Goal: Task Accomplishment & Management: Manage account settings

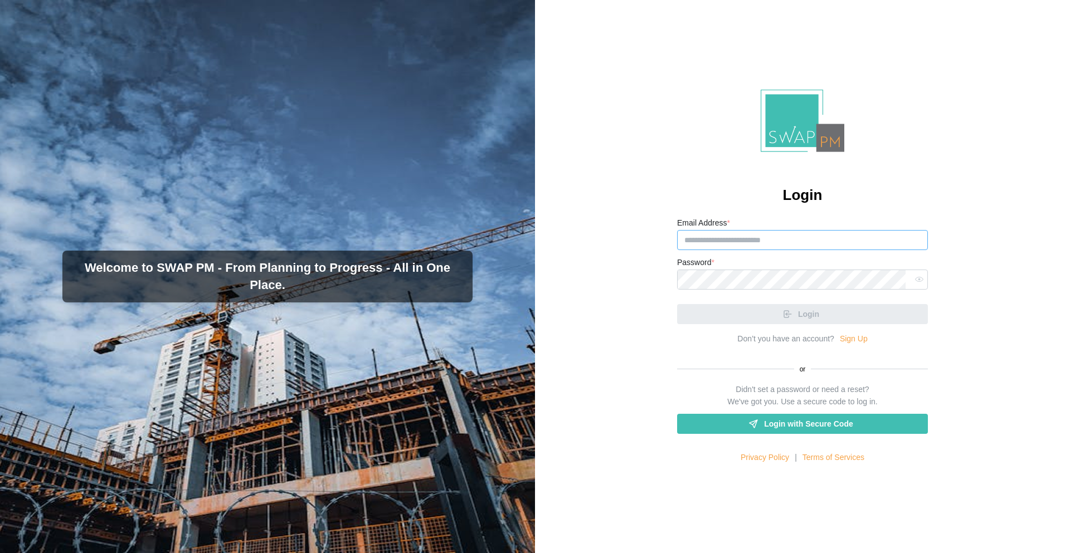
click at [701, 239] on input "Email Address *" at bounding box center [802, 240] width 251 height 20
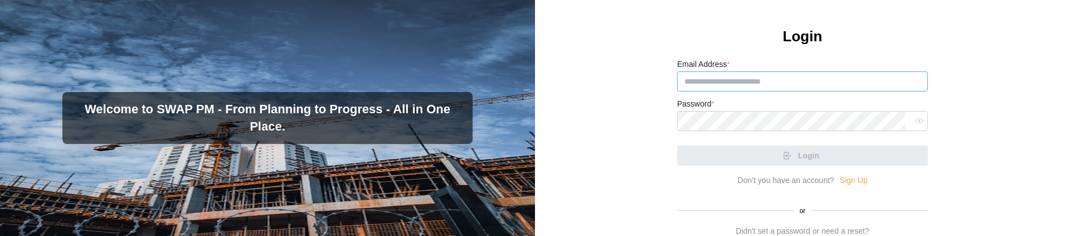
click at [764, 82] on input "Email Address *" at bounding box center [802, 81] width 251 height 20
paste input "**********"
type input "**********"
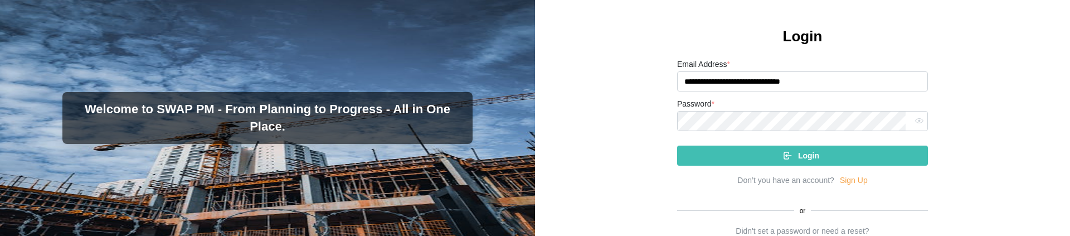
click at [791, 153] on div "Login" at bounding box center [800, 155] width 233 height 19
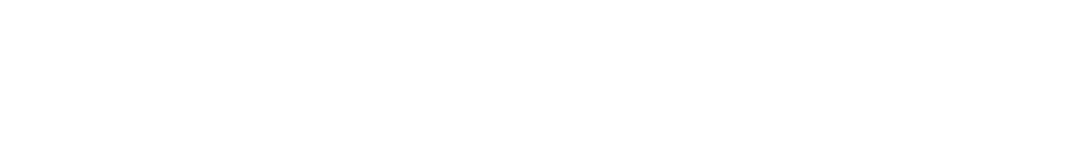
click at [456, 0] on html at bounding box center [535, 0] width 1070 height 0
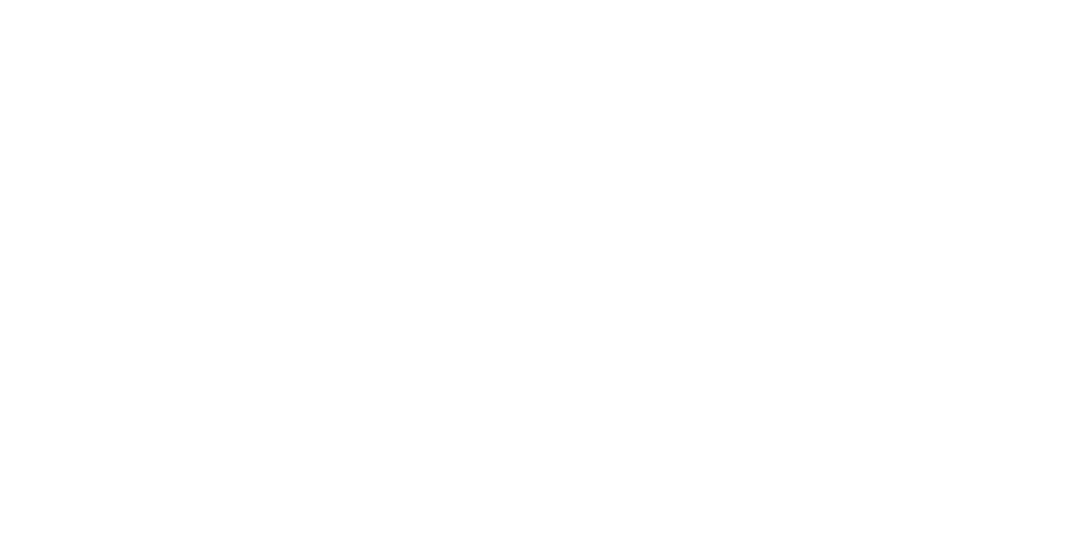
click at [256, 0] on html at bounding box center [535, 0] width 1070 height 0
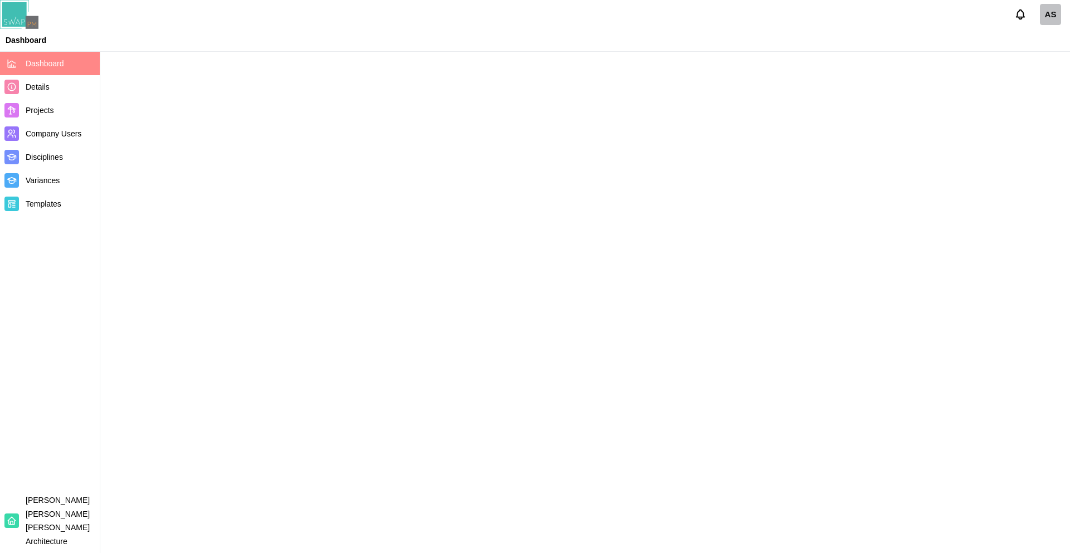
click at [325, 66] on main at bounding box center [535, 276] width 1070 height 553
click at [1051, 20] on div "AS" at bounding box center [1050, 14] width 21 height 21
click at [1053, 15] on div "AS" at bounding box center [1050, 14] width 21 height 21
click at [1059, 14] on div "AS" at bounding box center [1050, 14] width 21 height 21
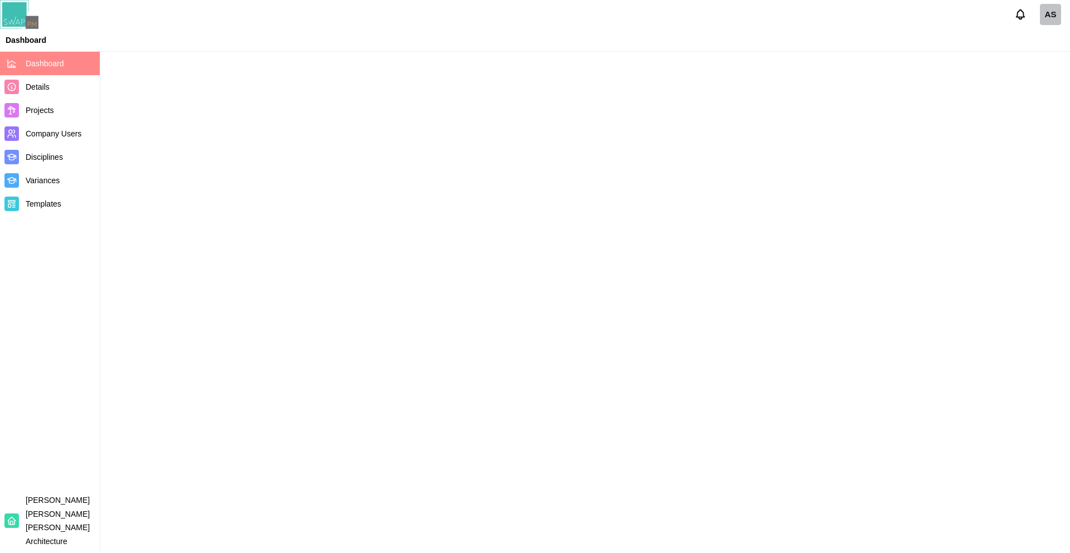
click at [1018, 11] on icon "Notifications" at bounding box center [1020, 14] width 12 height 12
click at [1059, 13] on div "AS" at bounding box center [1050, 14] width 21 height 21
click at [1055, 13] on div "AS" at bounding box center [1050, 14] width 21 height 21
click at [1048, 15] on div "AS" at bounding box center [1050, 14] width 21 height 21
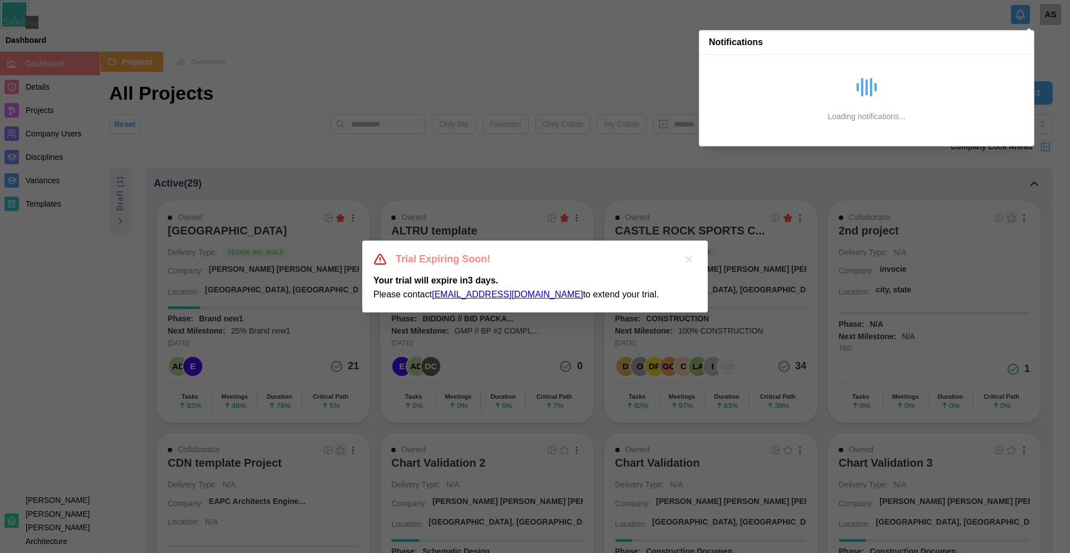
click at [1052, 20] on div at bounding box center [535, 276] width 1070 height 553
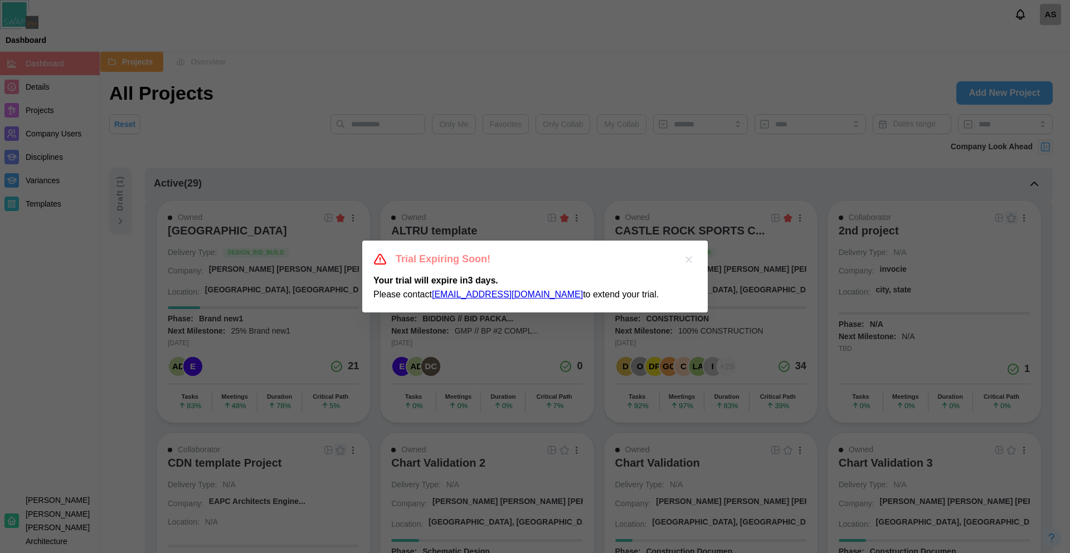
drag, startPoint x: 1040, startPoint y: 20, endPoint x: 1052, endPoint y: 20, distance: 11.7
click at [1052, 20] on div at bounding box center [535, 276] width 1070 height 553
click at [1048, 17] on div at bounding box center [535, 276] width 1070 height 553
click at [708, 157] on div at bounding box center [535, 276] width 1070 height 553
click at [691, 157] on icon "button" at bounding box center [688, 259] width 11 height 11
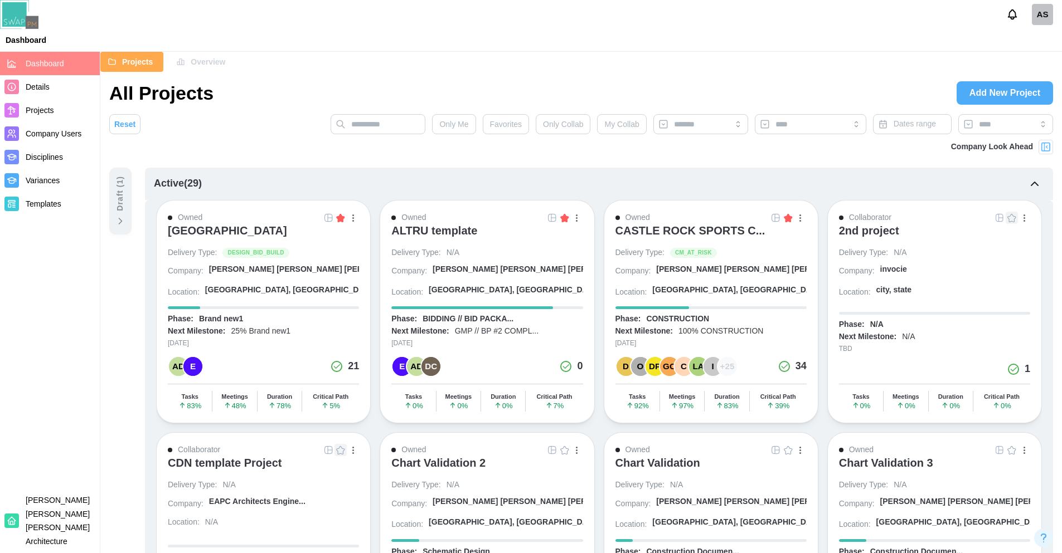
click at [1035, 15] on div "AS" at bounding box center [1042, 14] width 21 height 21
click at [1023, 61] on div "Sign Out" at bounding box center [1035, 63] width 35 height 9
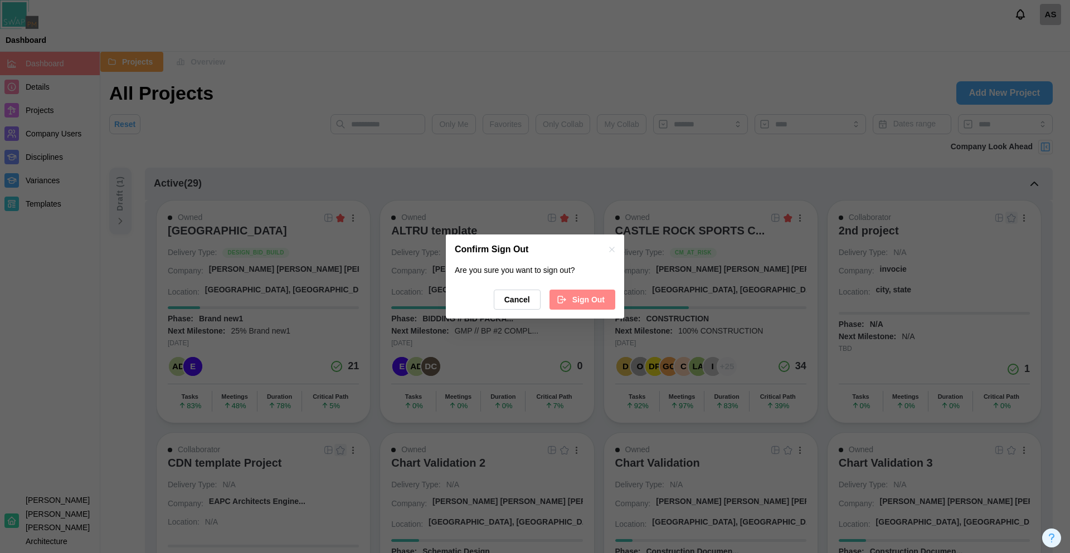
click at [587, 157] on span "Sign Out" at bounding box center [588, 299] width 32 height 19
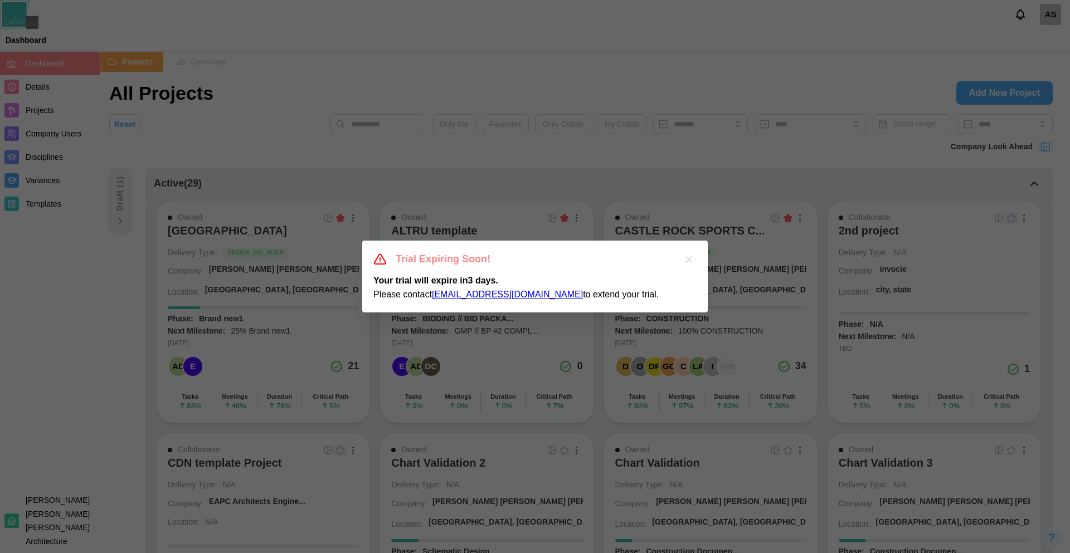
click at [691, 262] on icon "button" at bounding box center [688, 259] width 11 height 11
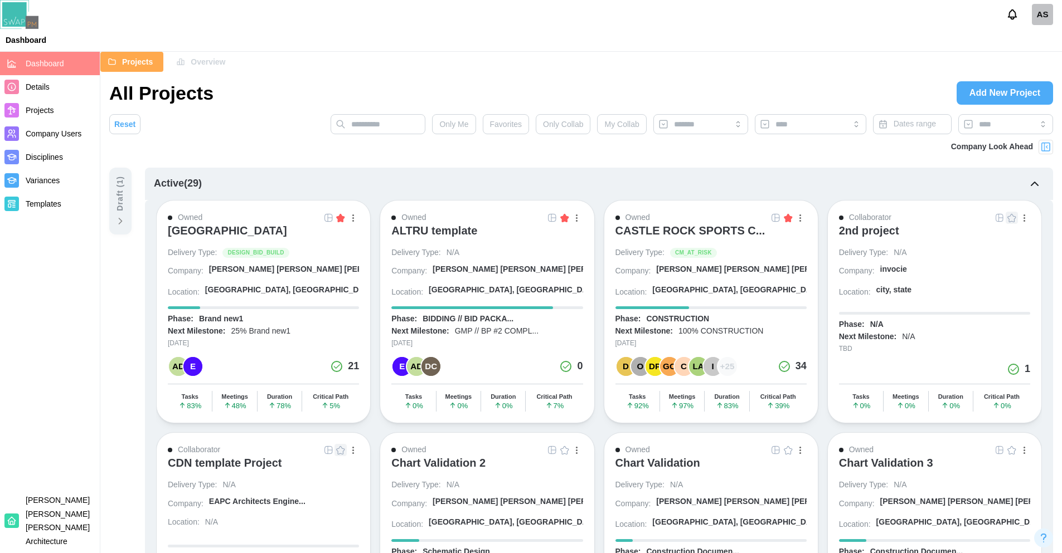
click at [1045, 9] on div "AS" at bounding box center [1042, 14] width 21 height 21
click at [1025, 61] on div "Sign Out" at bounding box center [1035, 63] width 35 height 9
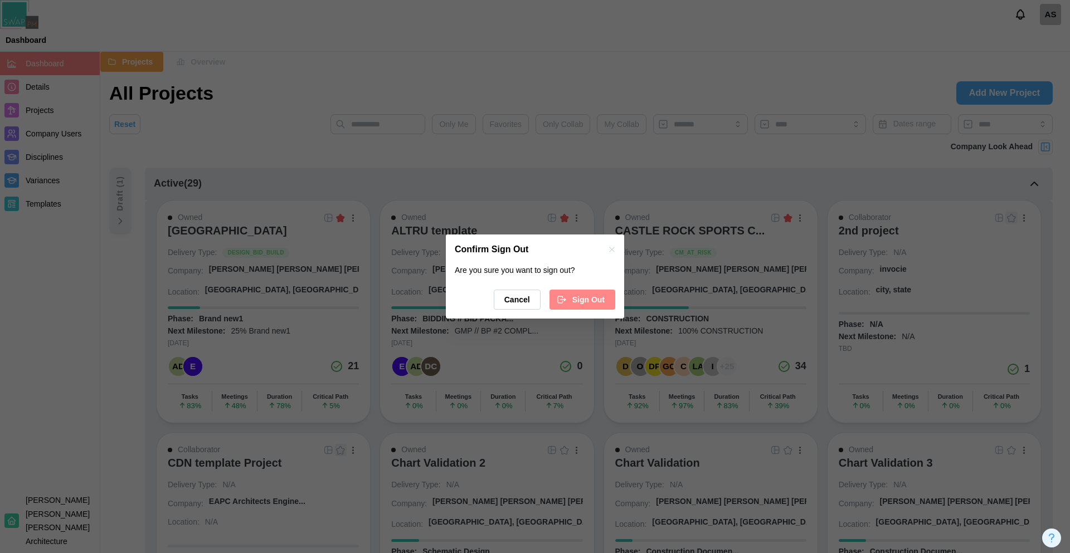
click at [566, 295] on icon "button" at bounding box center [562, 300] width 10 height 10
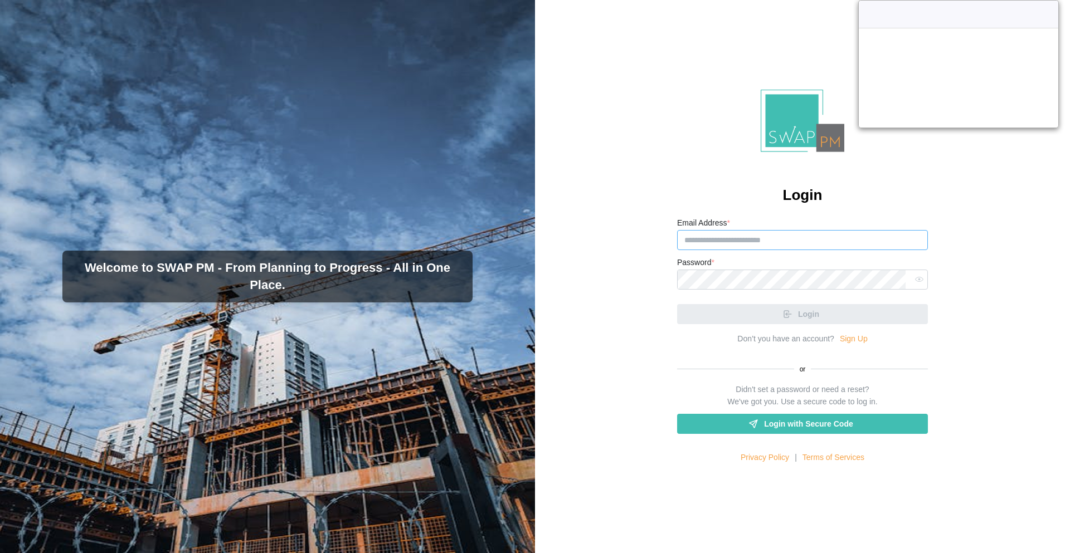
click at [737, 236] on input "Email Address *" at bounding box center [802, 240] width 251 height 20
click at [732, 241] on input "Email Address *" at bounding box center [802, 240] width 251 height 20
paste input "**********"
type input "**********"
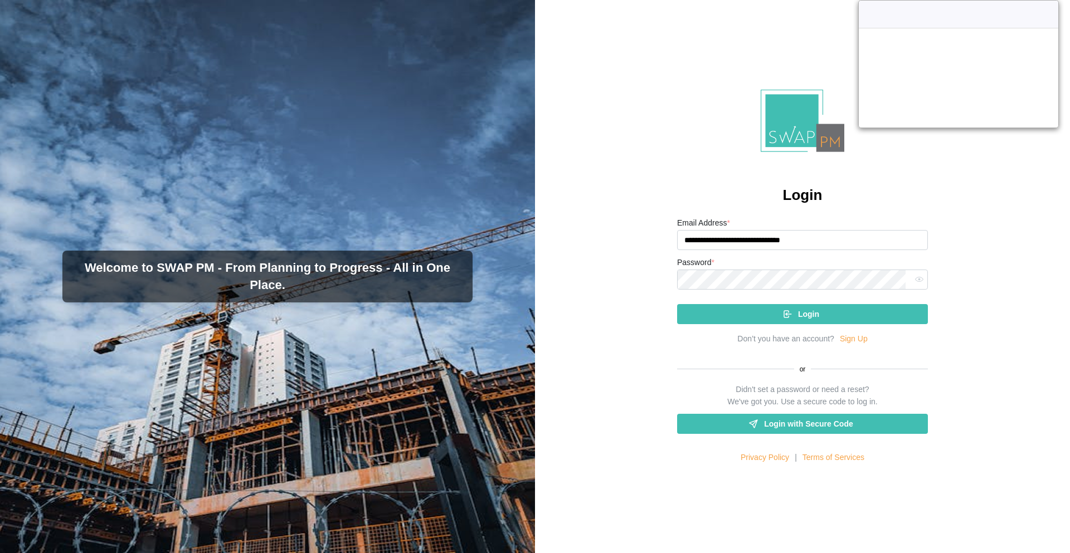
click at [771, 310] on div "Login" at bounding box center [800, 314] width 233 height 19
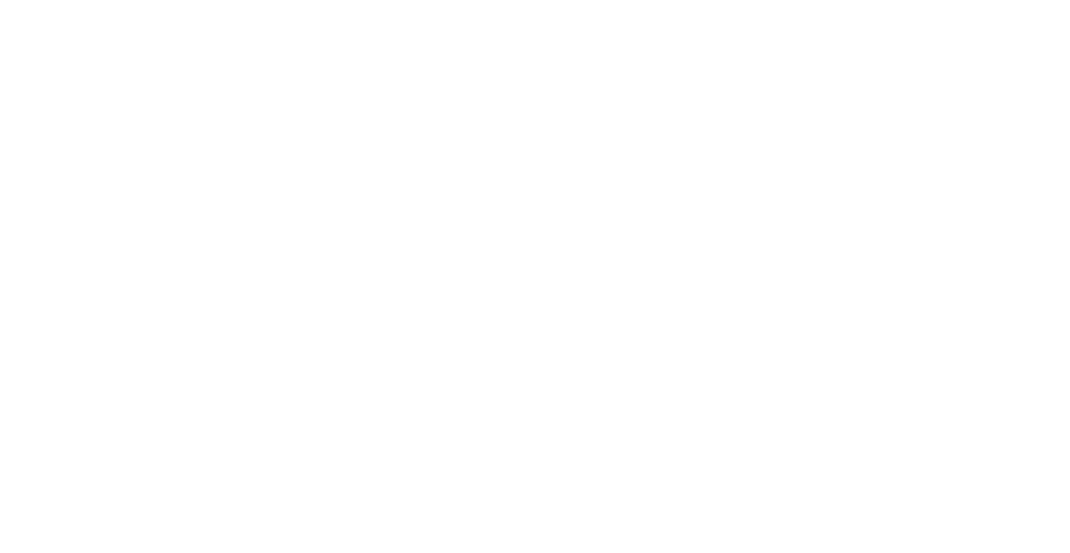
click at [942, 0] on html at bounding box center [535, 0] width 1070 height 0
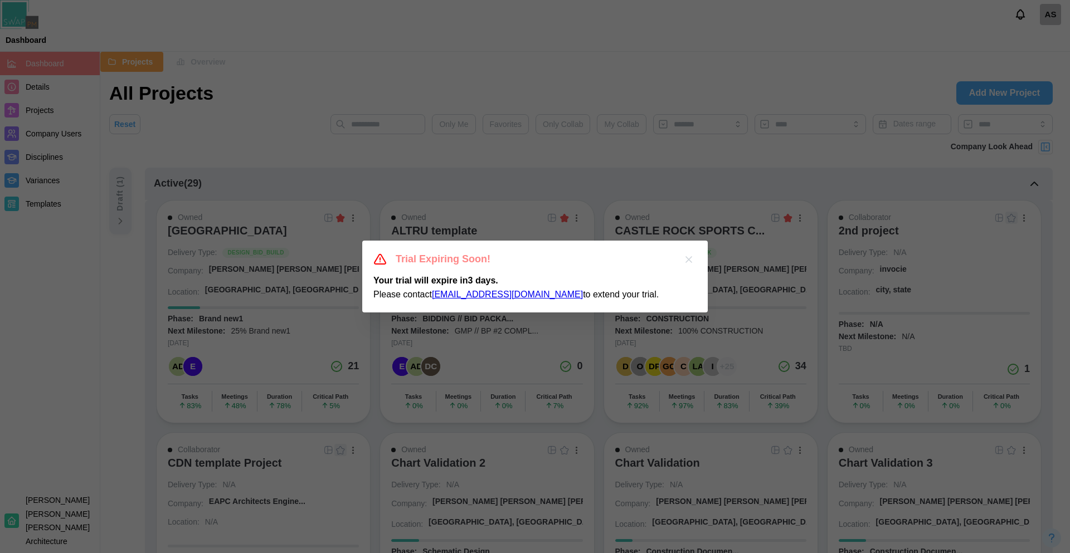
click at [688, 259] on icon "button" at bounding box center [688, 259] width 11 height 11
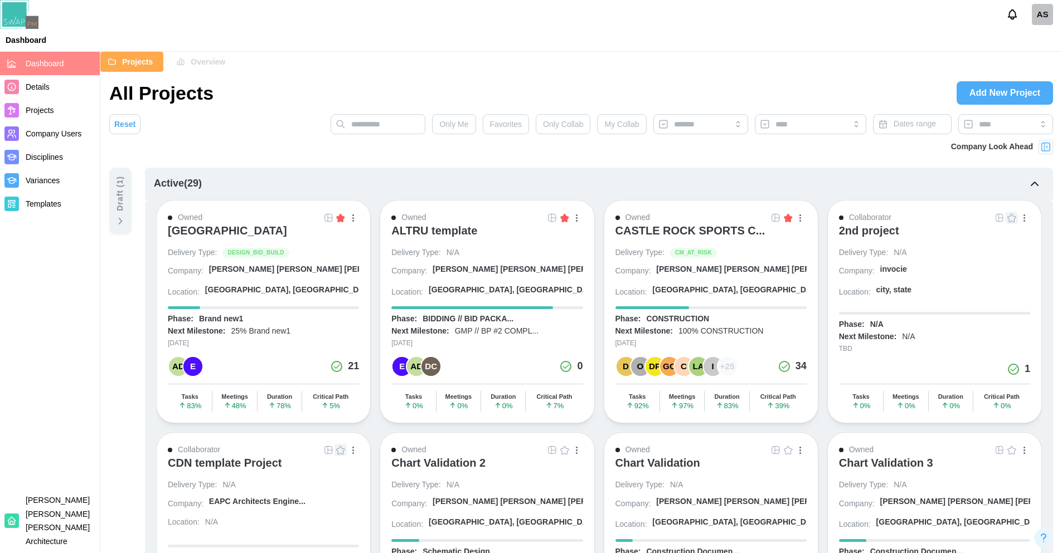
click at [1048, 21] on div "AS" at bounding box center [1042, 14] width 21 height 21
click at [1023, 61] on div "Sign Out" at bounding box center [1035, 63] width 35 height 9
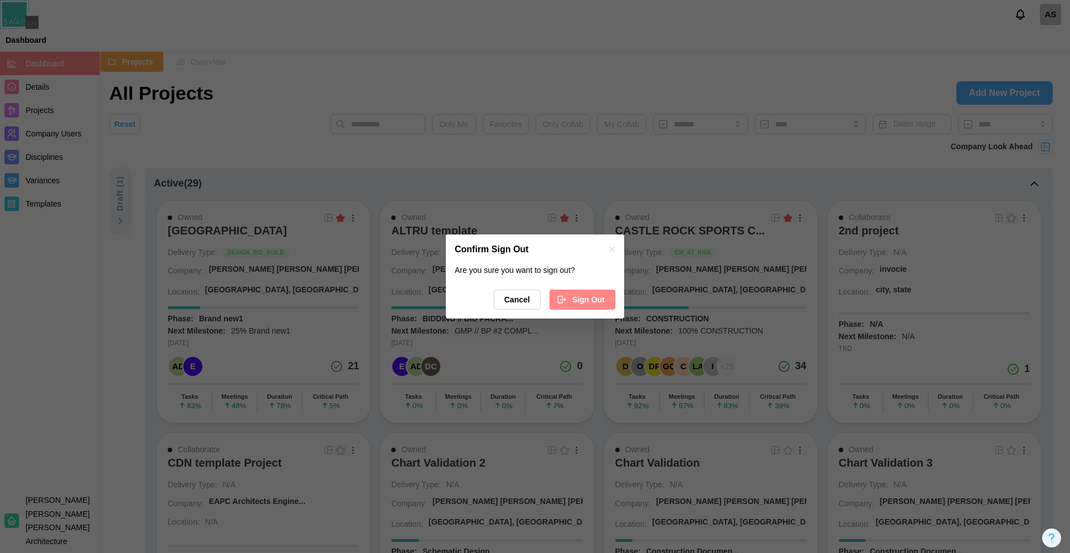
click at [573, 299] on span "Sign Out" at bounding box center [588, 299] width 32 height 19
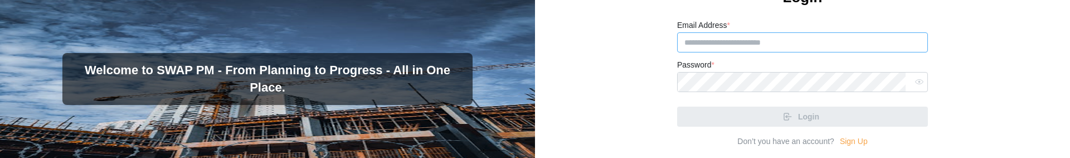
click at [770, 50] on input "Email Address *" at bounding box center [802, 42] width 251 height 20
paste input "**********"
type input "**********"
click at [742, 45] on input "Email Address *" at bounding box center [802, 42] width 251 height 20
click at [736, 47] on input "Email Address *" at bounding box center [802, 42] width 251 height 20
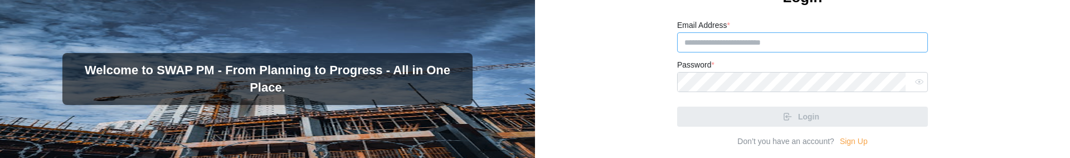
paste input "**********"
type input "**********"
click at [764, 35] on input "Email Address *" at bounding box center [802, 42] width 251 height 20
click at [709, 36] on input "Email Address *" at bounding box center [802, 42] width 251 height 20
paste input "**********"
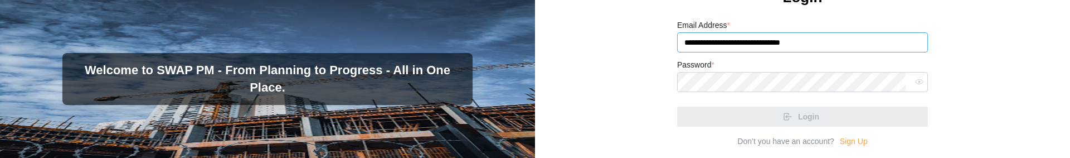
type input "**********"
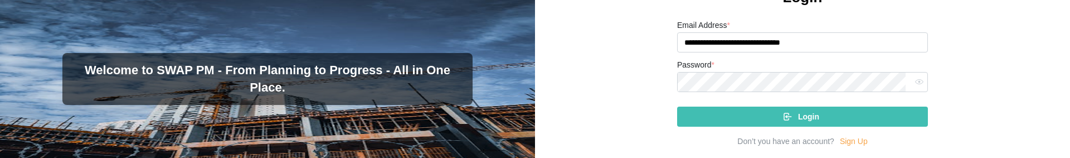
click at [716, 113] on div "Login" at bounding box center [800, 116] width 233 height 19
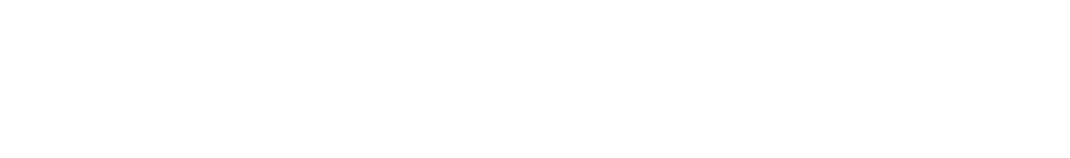
click at [260, 0] on html at bounding box center [535, 0] width 1070 height 0
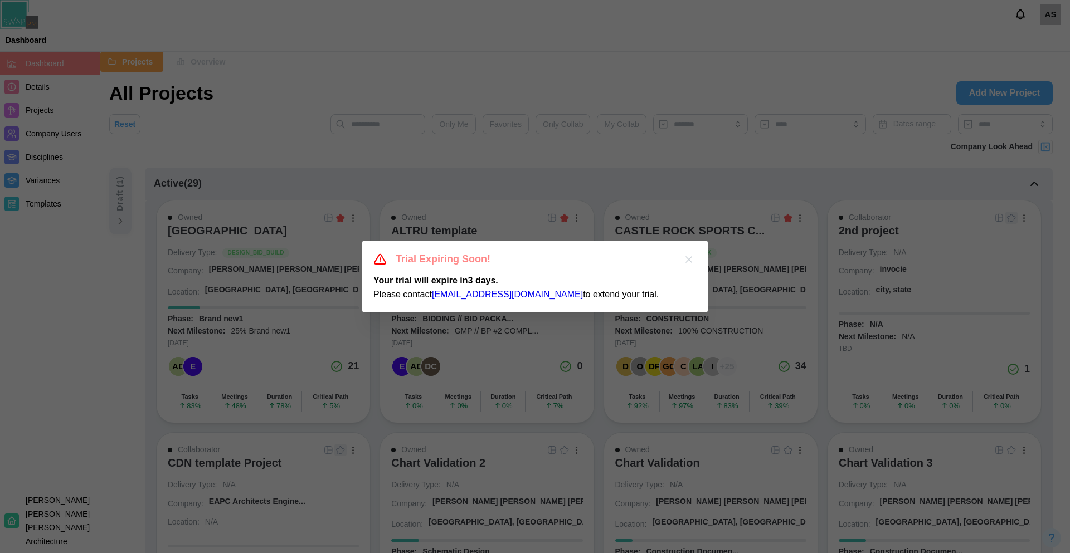
click at [688, 260] on icon "button" at bounding box center [689, 260] width 6 height 6
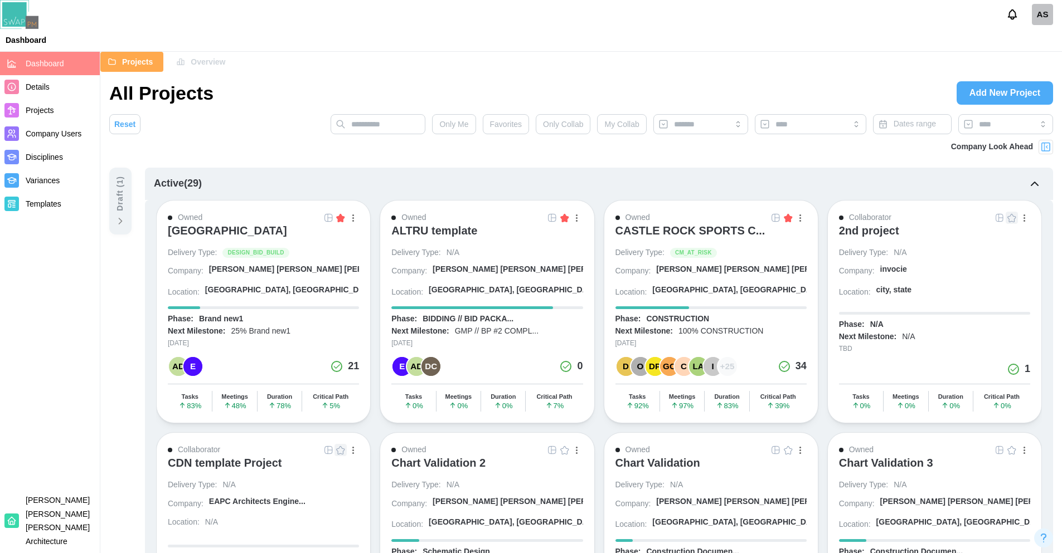
click at [1039, 14] on div "AS" at bounding box center [1042, 14] width 21 height 21
click at [1029, 59] on div "Sign Out" at bounding box center [1035, 63] width 35 height 9
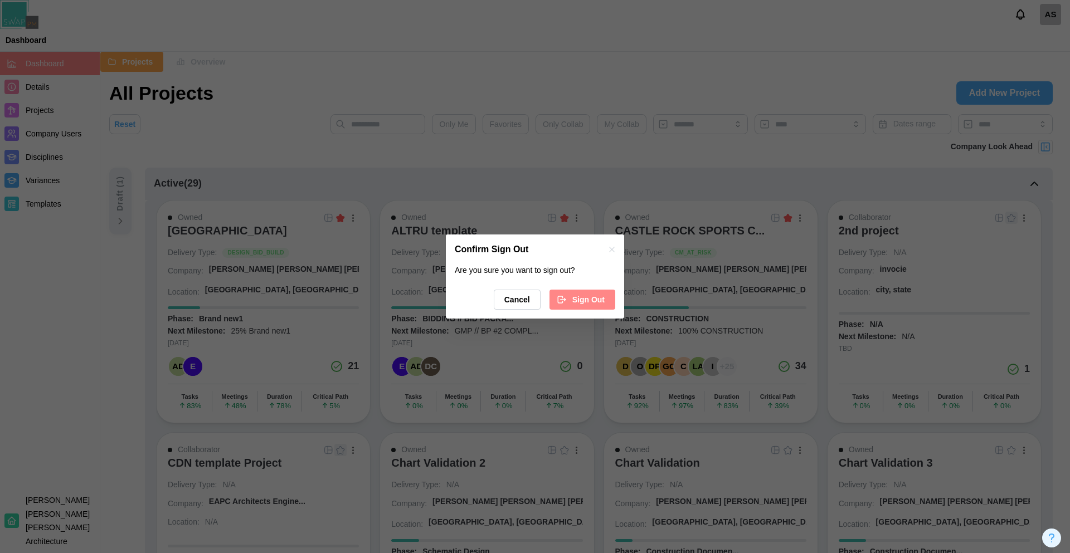
click at [594, 298] on span "Sign Out" at bounding box center [588, 299] width 32 height 19
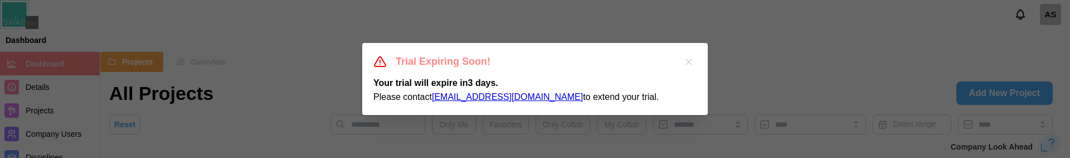
click at [687, 61] on icon "button" at bounding box center [688, 61] width 11 height 11
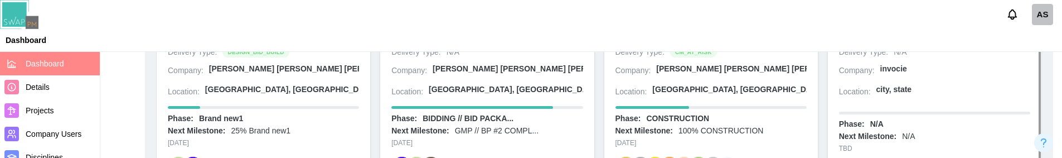
click at [1039, 11] on div "AS" at bounding box center [1042, 14] width 21 height 21
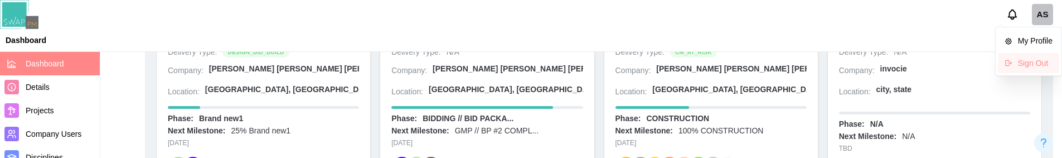
click at [1027, 60] on div "Sign Out" at bounding box center [1035, 63] width 35 height 9
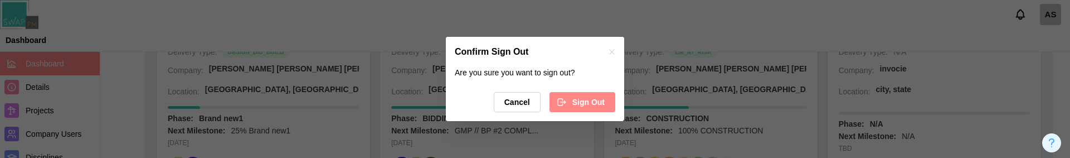
click at [567, 106] on div "Sign Out" at bounding box center [581, 102] width 48 height 19
